Goal: Transaction & Acquisition: Purchase product/service

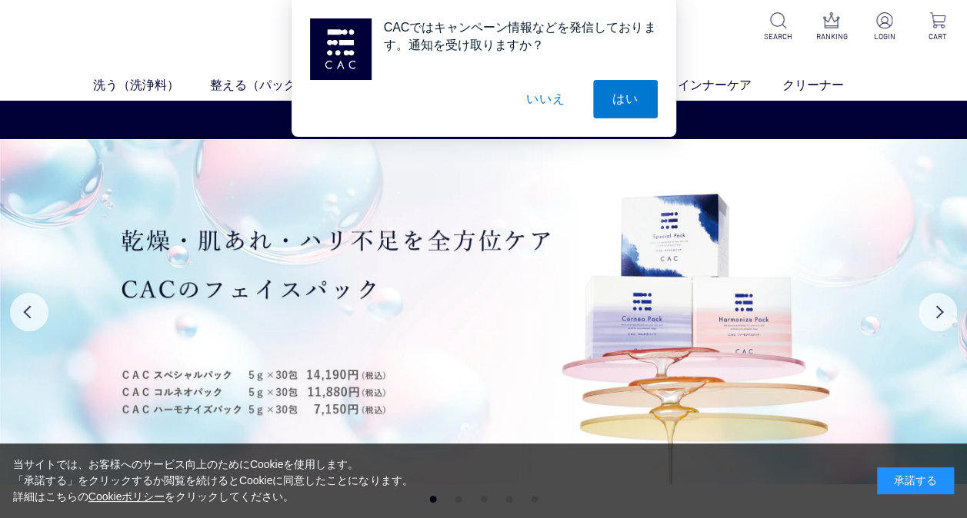
click at [897, 481] on div "承諾する" at bounding box center [915, 481] width 77 height 27
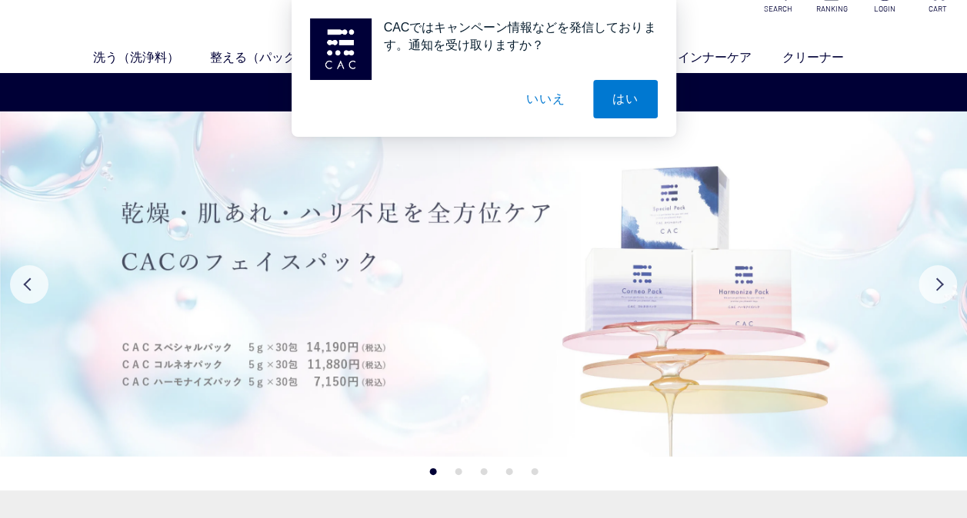
scroll to position [31, 0]
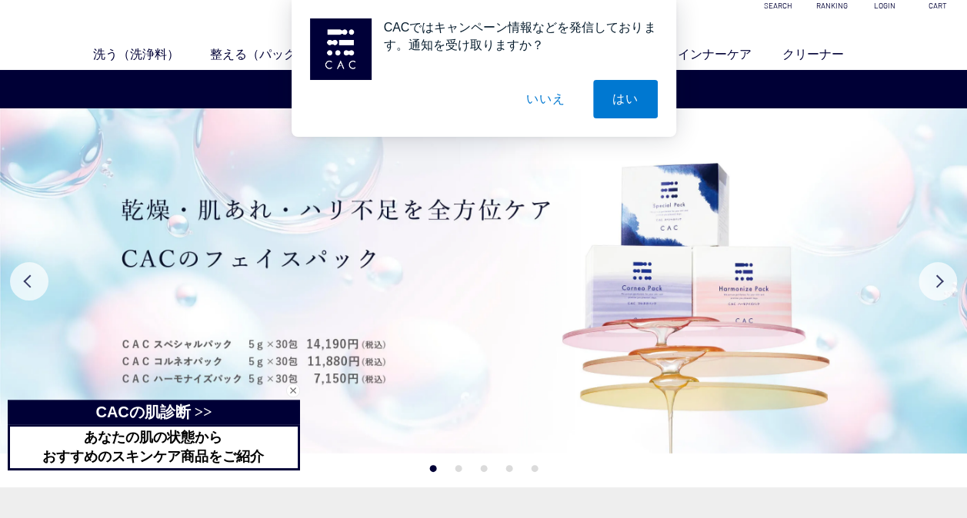
click at [557, 105] on button "いいえ" at bounding box center [545, 99] width 77 height 38
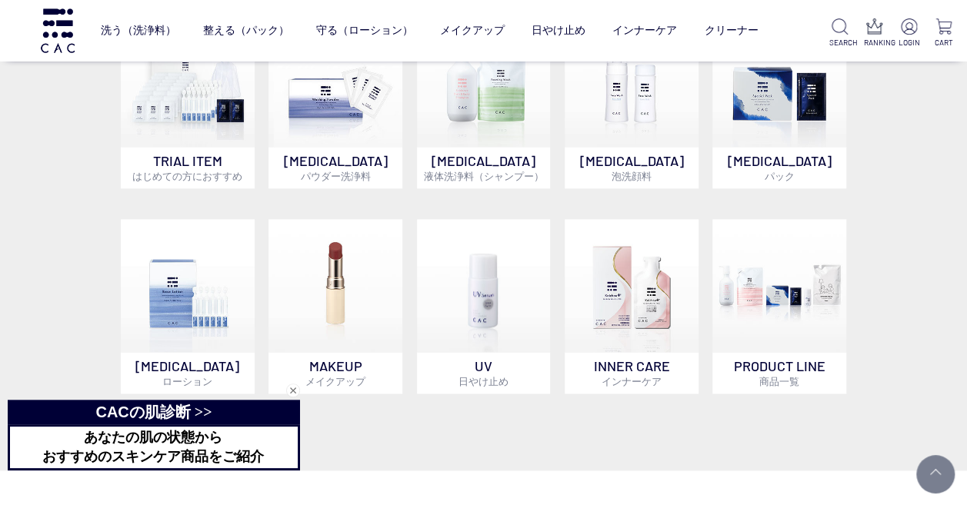
scroll to position [830, 0]
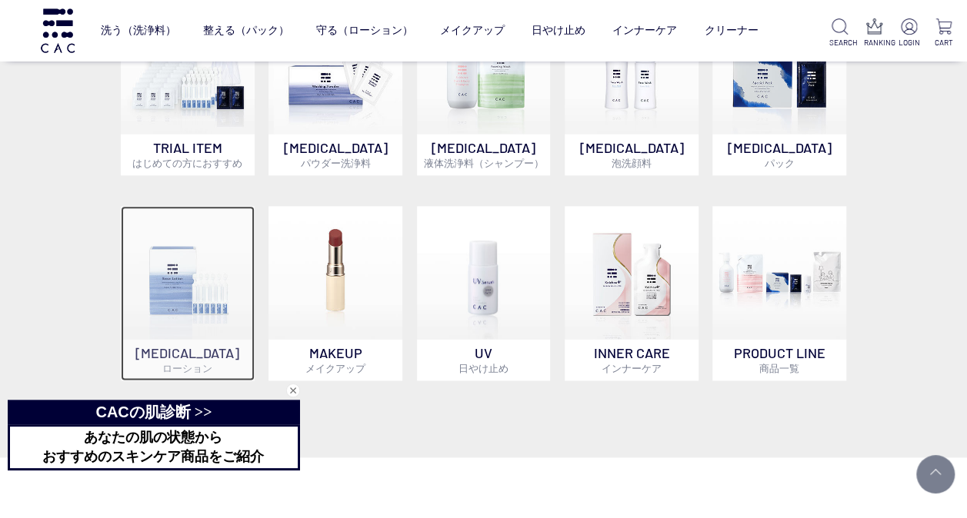
click at [211, 364] on span "ローション" at bounding box center [187, 368] width 50 height 12
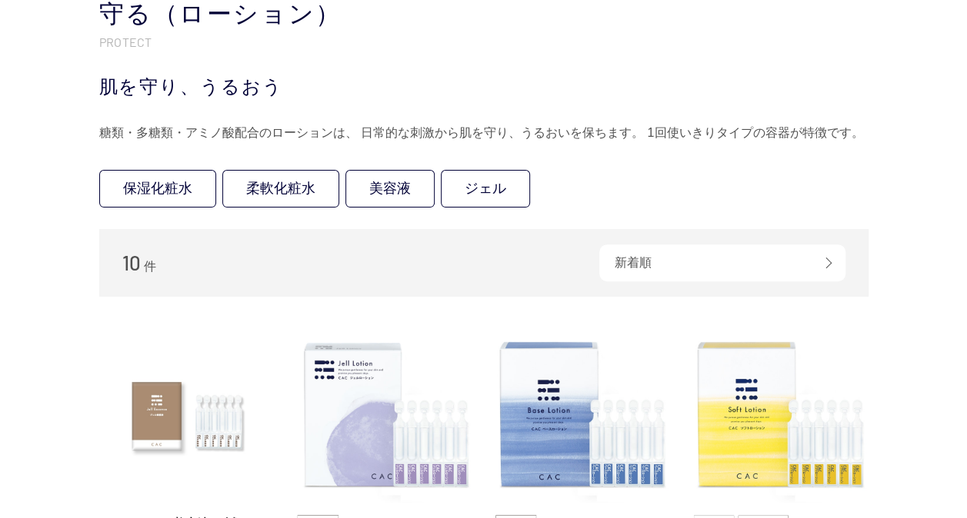
scroll to position [154, 0]
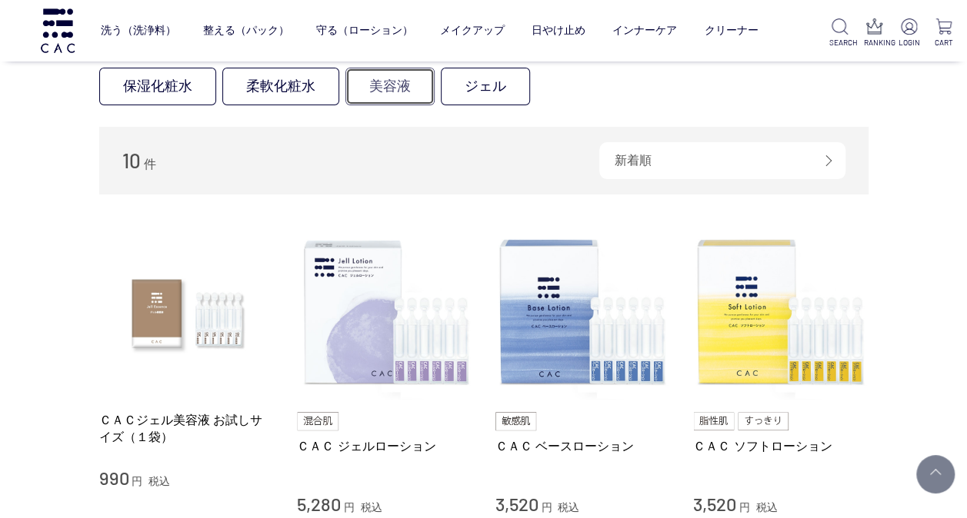
click at [381, 92] on link "美容液" at bounding box center [389, 87] width 89 height 38
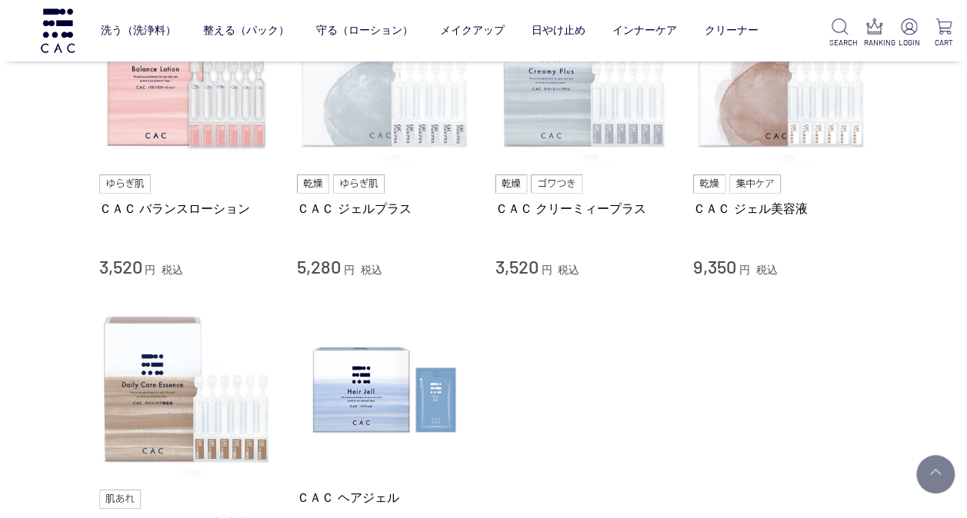
scroll to position [707, 0]
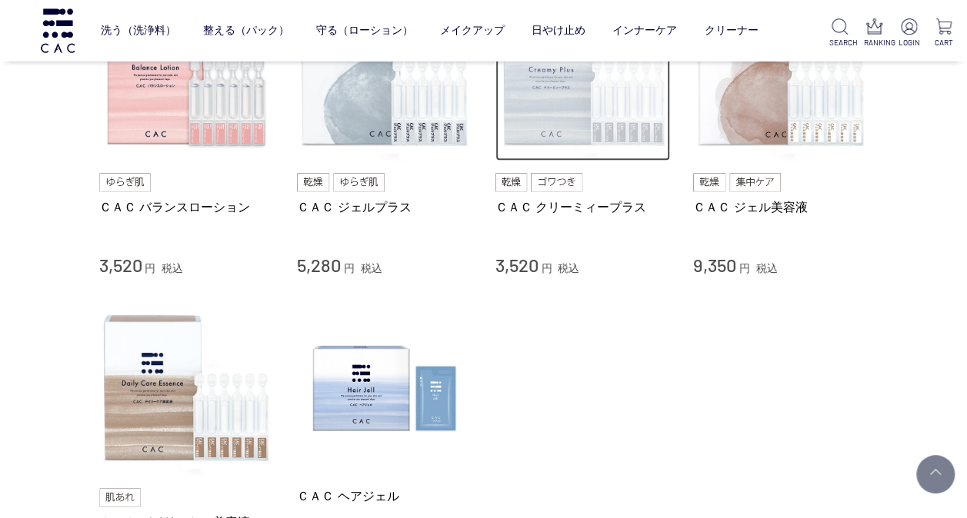
click at [583, 131] on img at bounding box center [582, 73] width 175 height 175
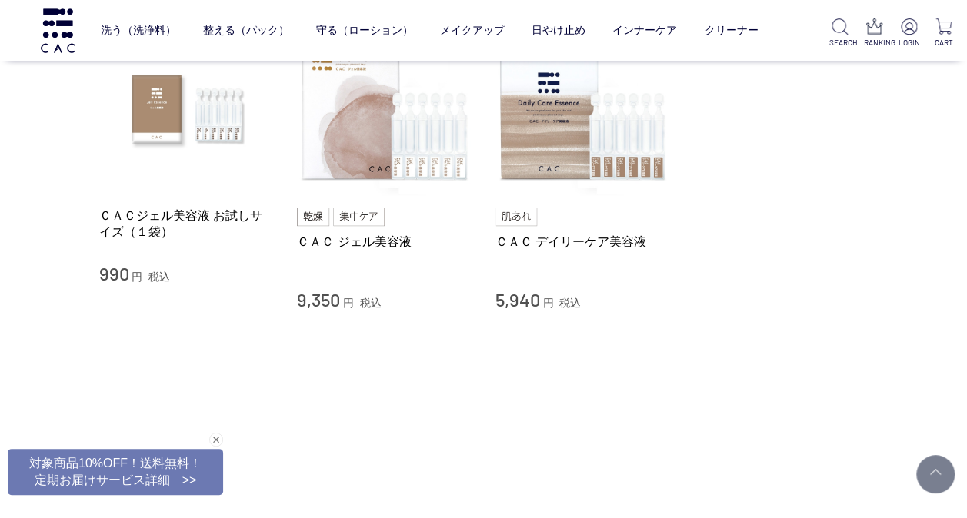
scroll to position [185, 0]
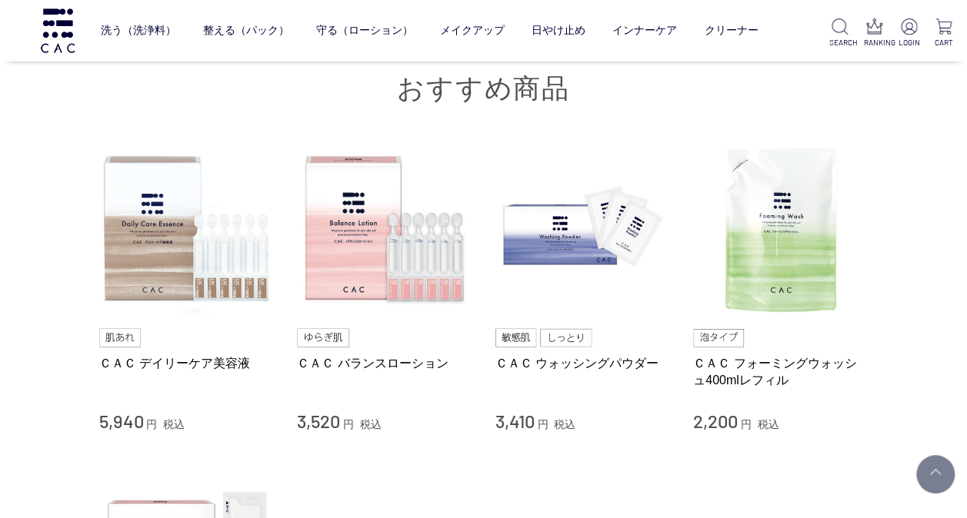
scroll to position [10150, 0]
